Goal: Find specific page/section: Find specific page/section

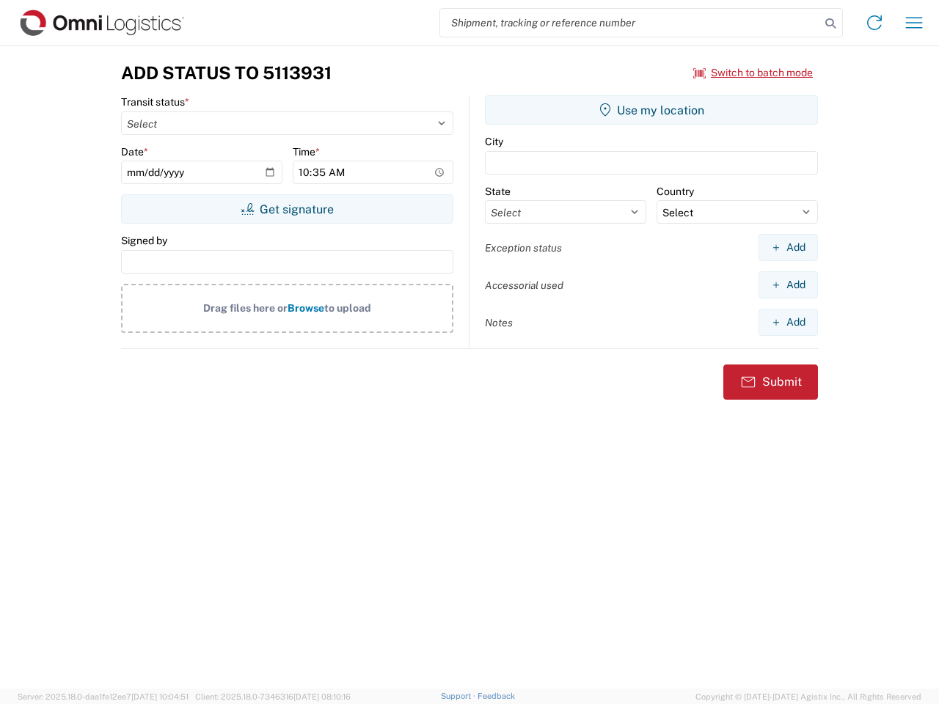
click at [630, 23] on input "search" at bounding box center [630, 23] width 380 height 28
click at [830, 23] on icon at bounding box center [830, 23] width 21 height 21
click at [874, 23] on icon at bounding box center [874, 22] width 23 height 23
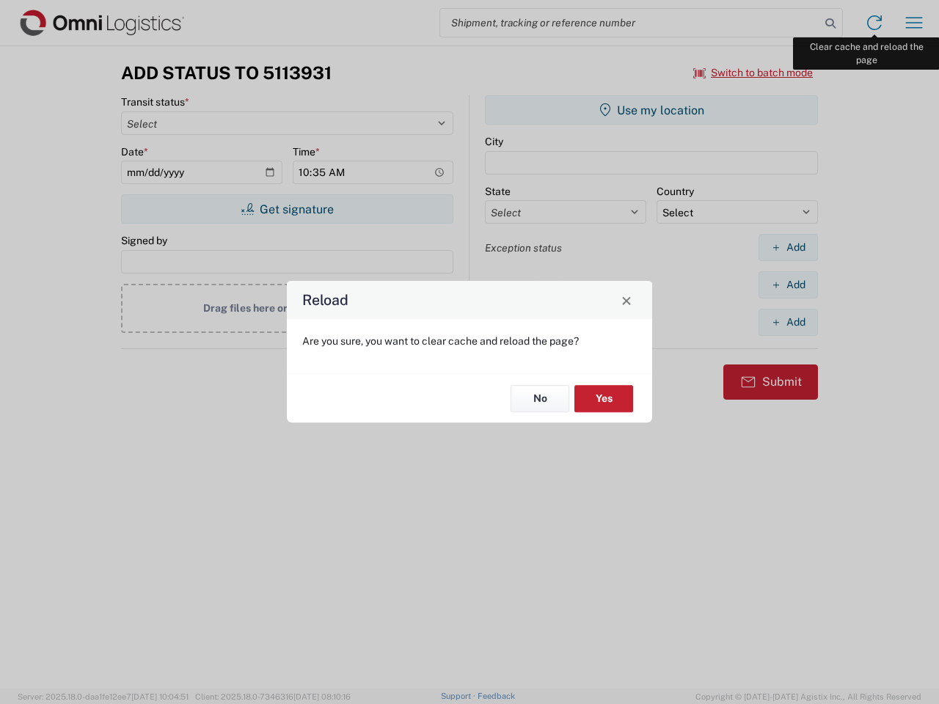
click at [914, 23] on div "Reload Are you sure, you want to clear cache and reload the page? No Yes" at bounding box center [469, 352] width 939 height 704
click at [753, 73] on div "Reload Are you sure, you want to clear cache and reload the page? No Yes" at bounding box center [469, 352] width 939 height 704
click at [287, 209] on div "Reload Are you sure, you want to clear cache and reload the page? No Yes" at bounding box center [469, 352] width 939 height 704
click at [651, 110] on div "Reload Are you sure, you want to clear cache and reload the page? No Yes" at bounding box center [469, 352] width 939 height 704
click at [788, 247] on div "Reload Are you sure, you want to clear cache and reload the page? No Yes" at bounding box center [469, 352] width 939 height 704
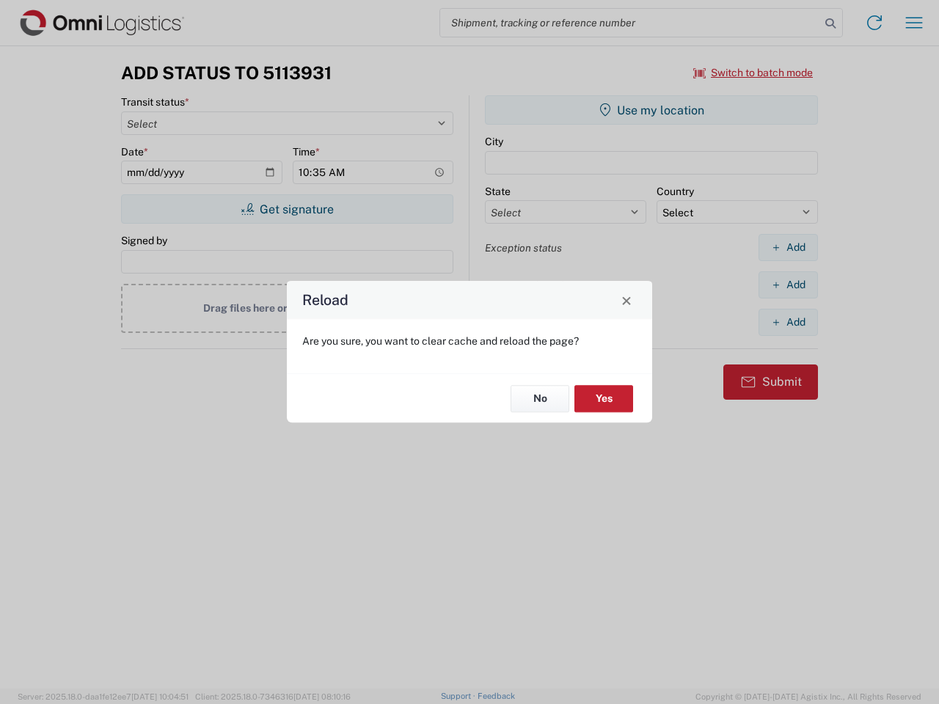
click at [788, 285] on div "Reload Are you sure, you want to clear cache and reload the page? No Yes" at bounding box center [469, 352] width 939 height 704
click at [788, 322] on div "Reload Are you sure, you want to clear cache and reload the page? No Yes" at bounding box center [469, 352] width 939 height 704
